Goal: Task Accomplishment & Management: Manage account settings

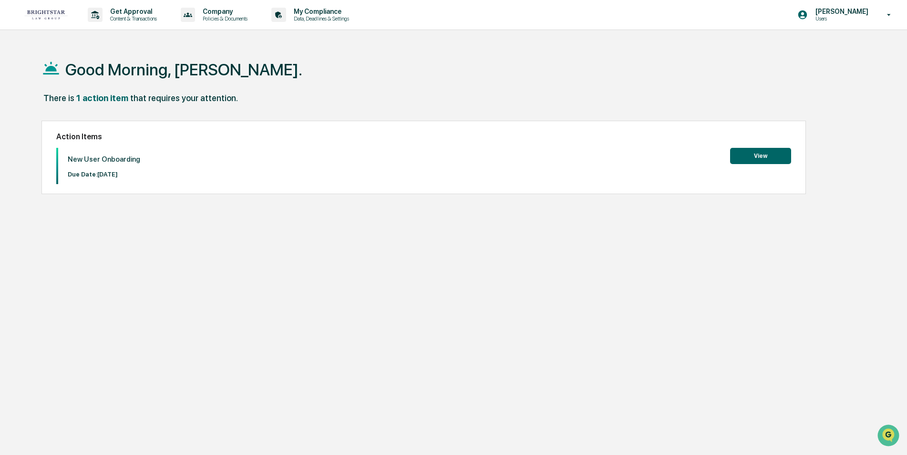
click at [753, 153] on button "View" at bounding box center [760, 156] width 61 height 16
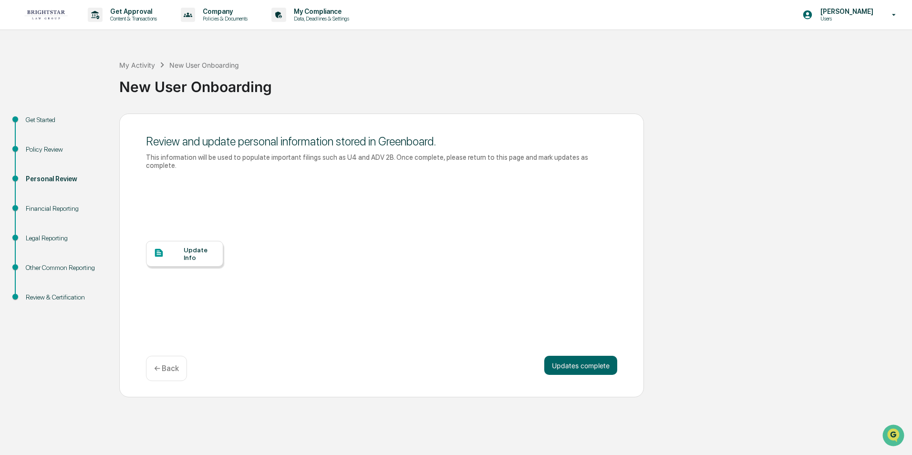
click at [191, 247] on div "Update Info" at bounding box center [200, 253] width 32 height 15
click at [581, 356] on button "Updates complete" at bounding box center [580, 365] width 73 height 19
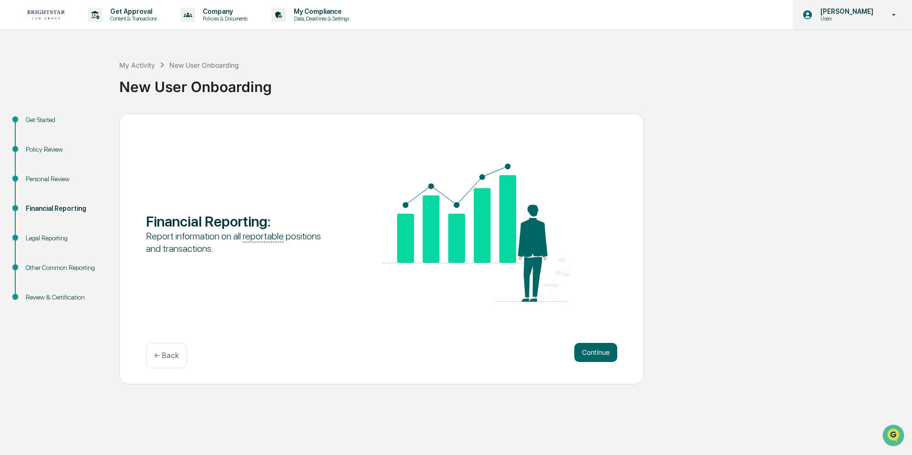
click at [894, 11] on icon at bounding box center [893, 14] width 17 height 9
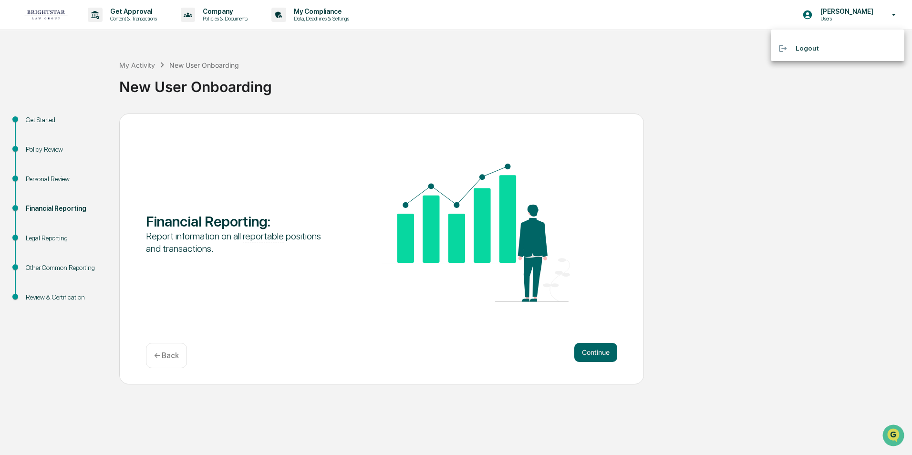
click at [800, 47] on li "Logout" at bounding box center [838, 49] width 134 height 18
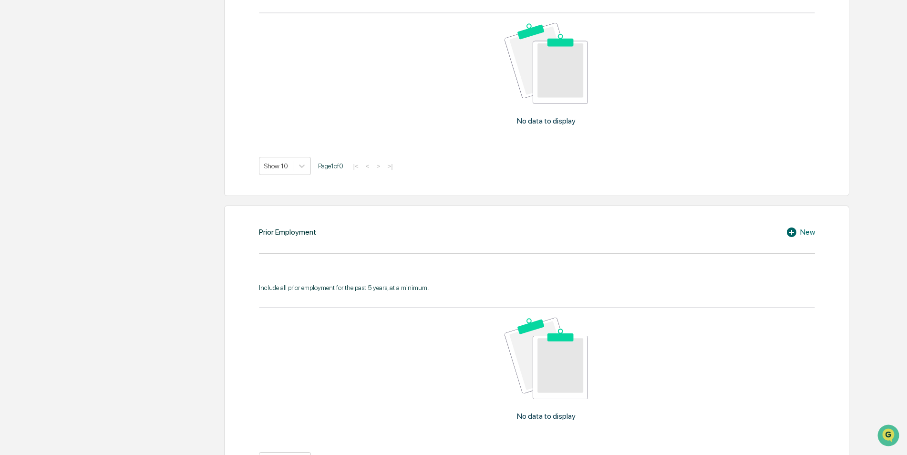
scroll to position [842, 0]
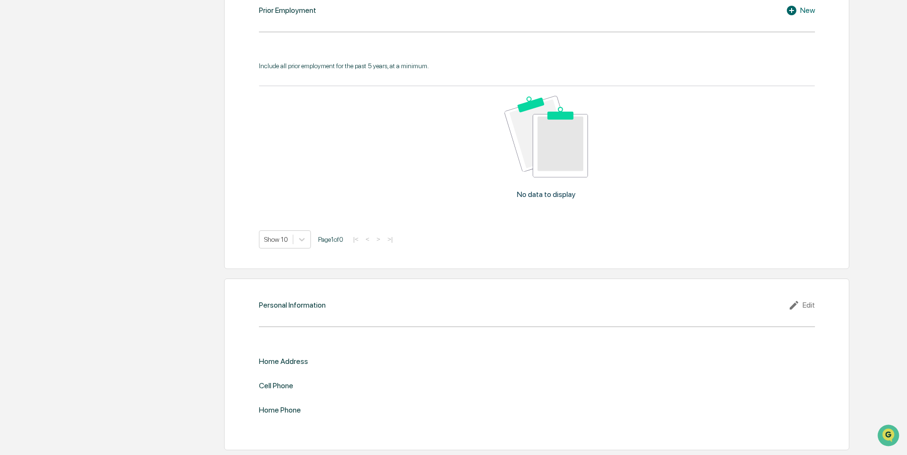
click at [328, 360] on div "Home Address" at bounding box center [537, 361] width 556 height 9
click at [321, 360] on div "Home Address" at bounding box center [537, 361] width 556 height 9
click at [807, 305] on div "Edit" at bounding box center [801, 304] width 27 height 11
click at [604, 375] on input "text" at bounding box center [676, 377] width 264 height 10
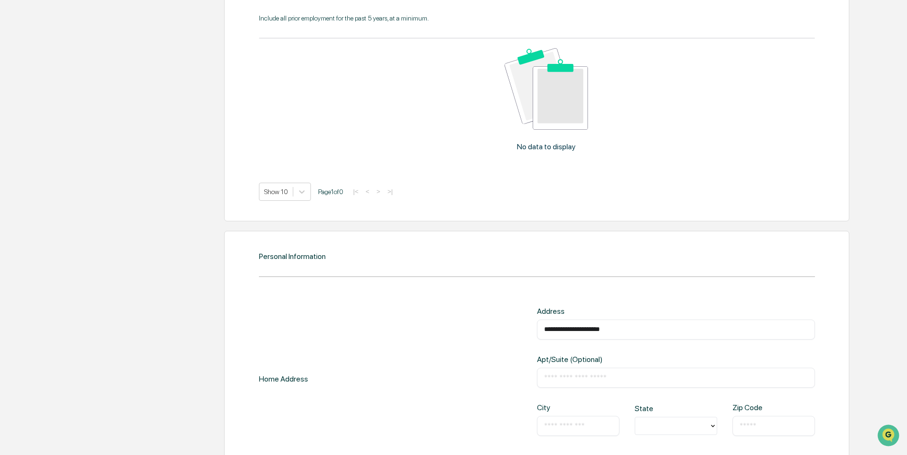
scroll to position [937, 0]
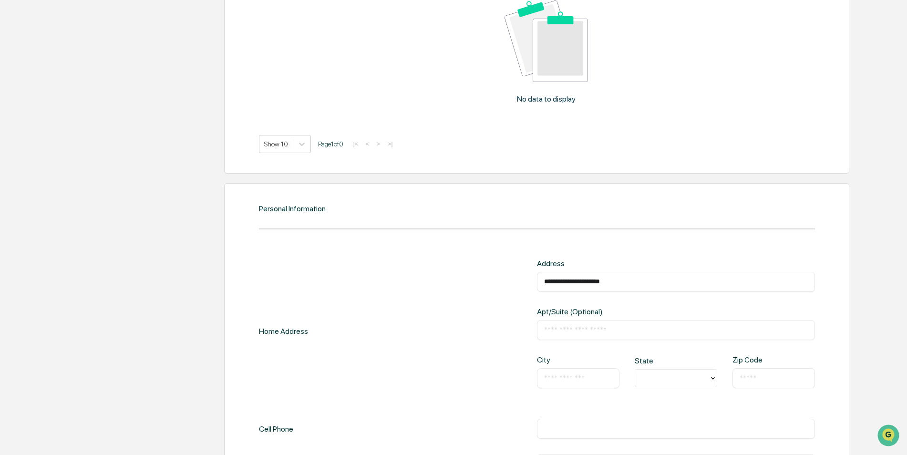
type input "**********"
click at [588, 374] on input "text" at bounding box center [578, 378] width 68 height 10
type input "*******"
click at [711, 377] on icon at bounding box center [713, 378] width 8 height 8
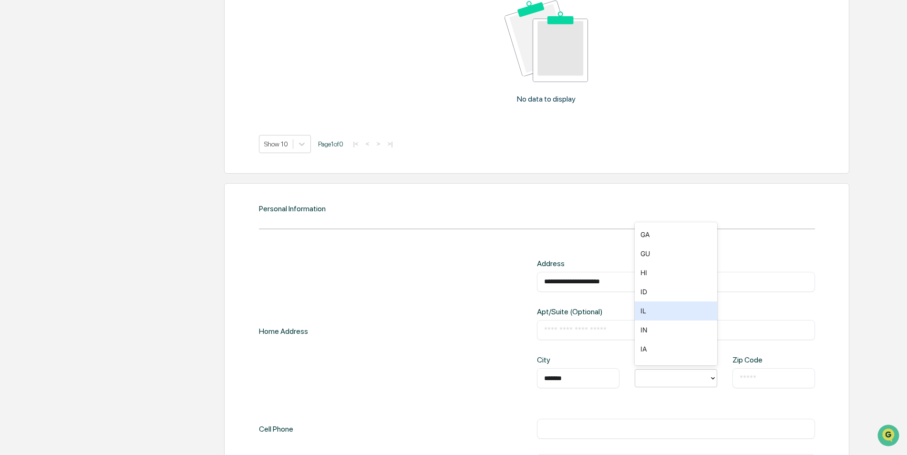
click at [648, 313] on div "IL" at bounding box center [676, 310] width 82 height 19
click at [746, 376] on input "text" at bounding box center [774, 378] width 68 height 10
type input "*****"
click at [681, 422] on div "​" at bounding box center [676, 429] width 278 height 20
click at [677, 430] on input "text" at bounding box center [676, 429] width 264 height 10
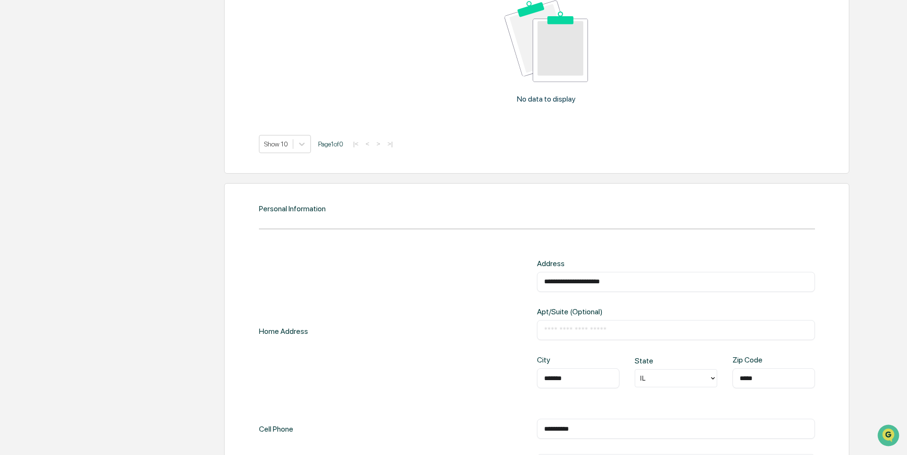
scroll to position [1016, 0]
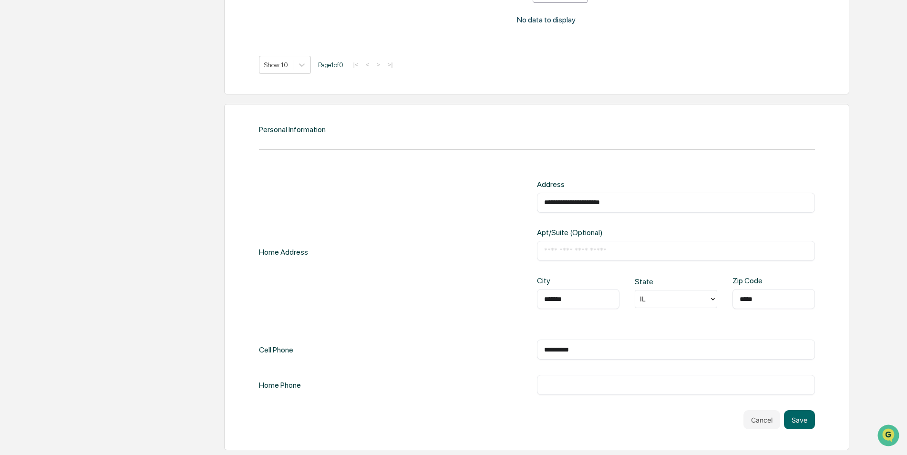
type input "**********"
click at [678, 386] on input "text" at bounding box center [676, 385] width 264 height 10
type input "**********"
click at [803, 414] on button "Save" at bounding box center [799, 419] width 31 height 19
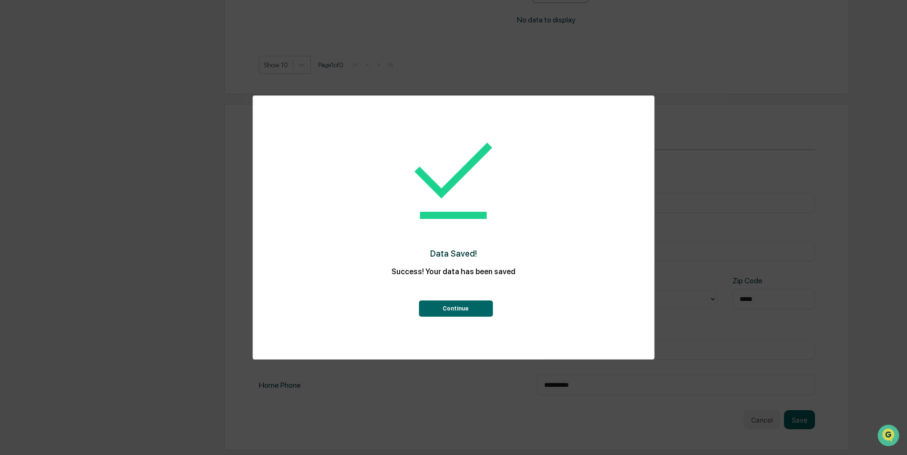
click at [446, 305] on button "Continue" at bounding box center [456, 308] width 74 height 16
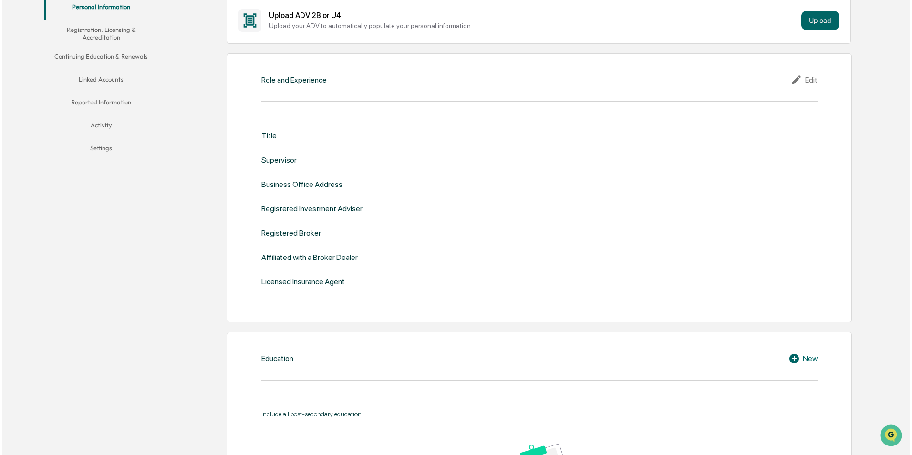
scroll to position [0, 0]
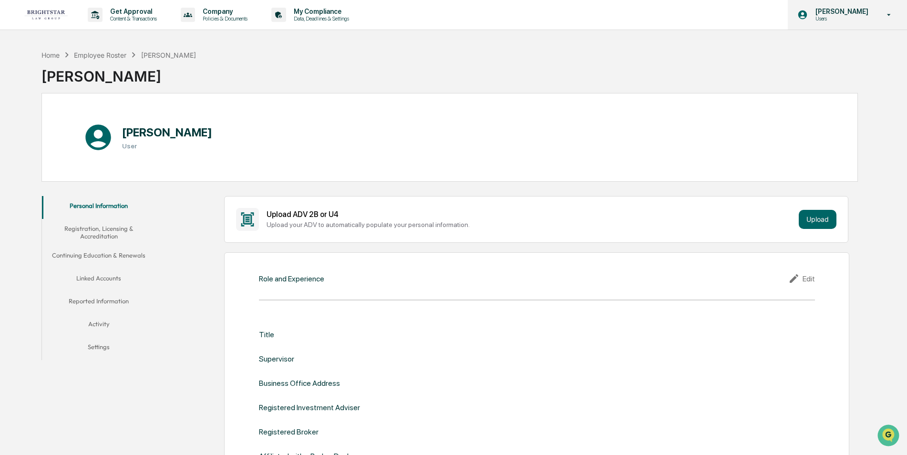
click at [828, 10] on p "[PERSON_NAME]" at bounding box center [840, 12] width 65 height 8
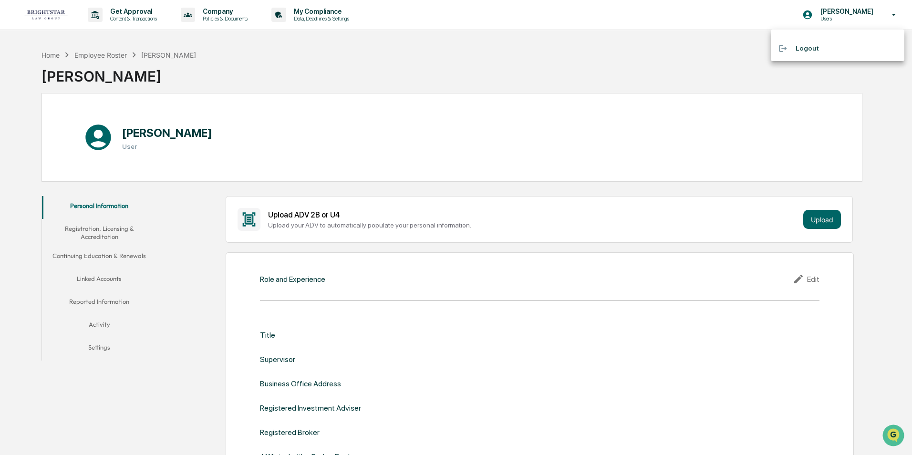
click at [307, 9] on div at bounding box center [456, 227] width 912 height 455
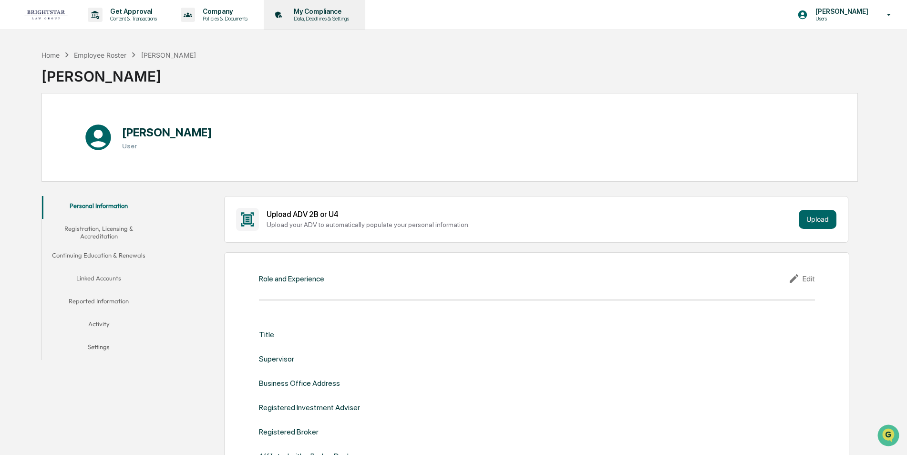
click at [308, 10] on p "My Compliance" at bounding box center [320, 12] width 68 height 8
click at [225, 10] on p "Company" at bounding box center [223, 12] width 57 height 8
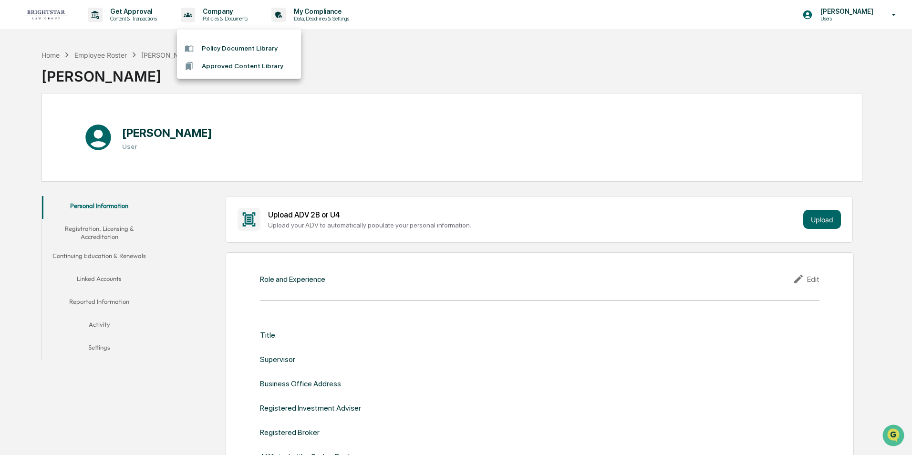
click at [130, 9] on div at bounding box center [456, 227] width 912 height 455
